Goal: Navigation & Orientation: Find specific page/section

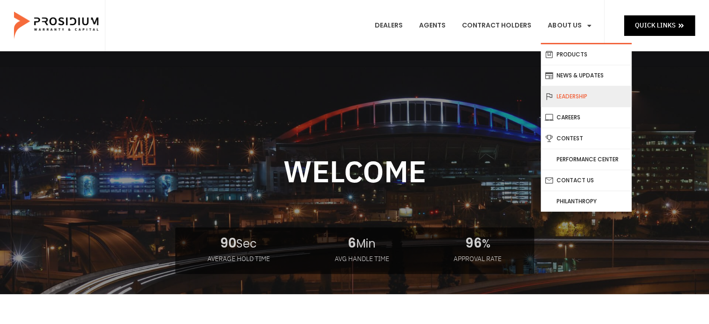
click at [571, 98] on link "Leadership" at bounding box center [586, 96] width 91 height 21
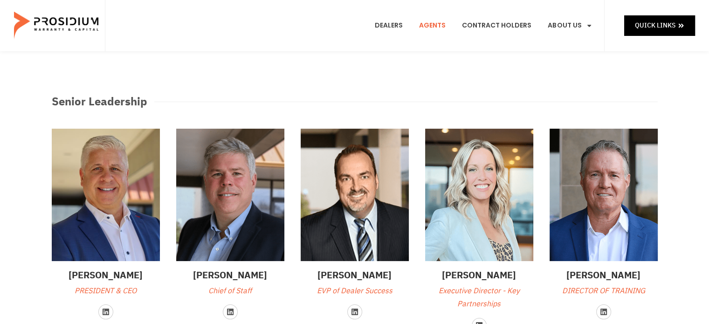
click at [442, 27] on link "Agents" at bounding box center [432, 25] width 41 height 35
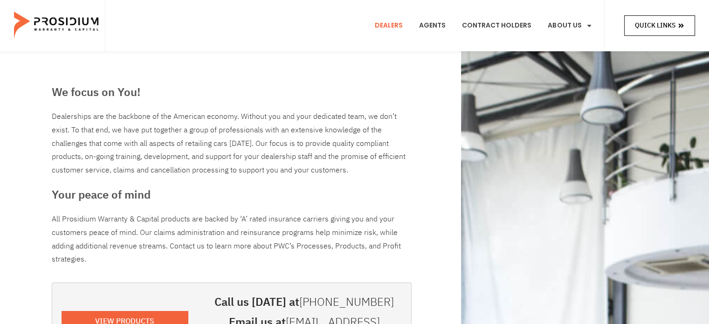
click at [651, 28] on span "Quick Links" at bounding box center [655, 26] width 41 height 12
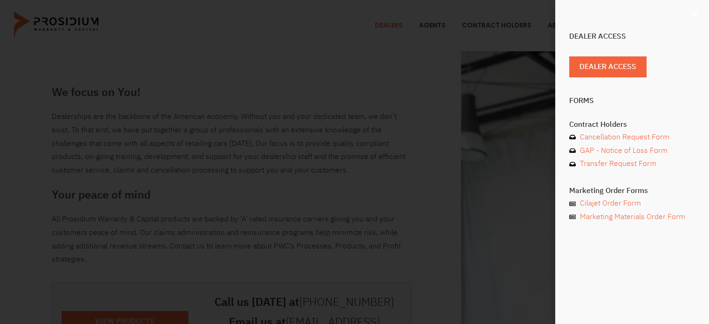
click at [695, 12] on icon "Close" at bounding box center [695, 13] width 9 height 9
